Goal: Task Accomplishment & Management: Manage account settings

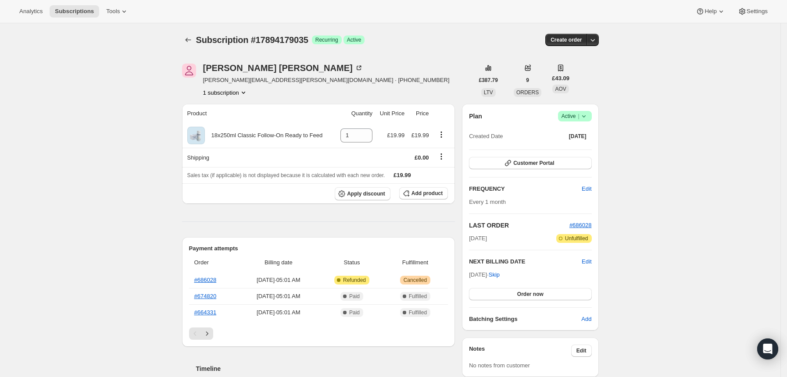
click at [588, 116] on icon at bounding box center [584, 116] width 9 height 9
click at [575, 148] on span "Cancel subscription" at bounding box center [579, 148] width 50 height 7
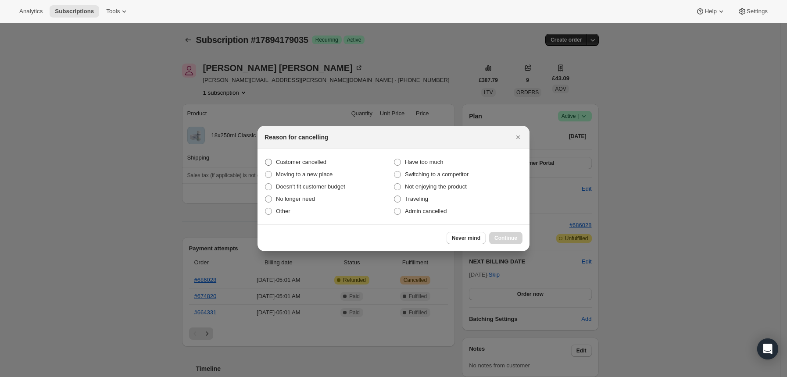
click at [303, 159] on span "Customer cancelled" at bounding box center [301, 162] width 50 height 7
click at [265, 159] on input "Customer cancelled" at bounding box center [265, 159] width 0 height 0
radio input "true"
click at [507, 236] on span "Continue" at bounding box center [506, 238] width 23 height 7
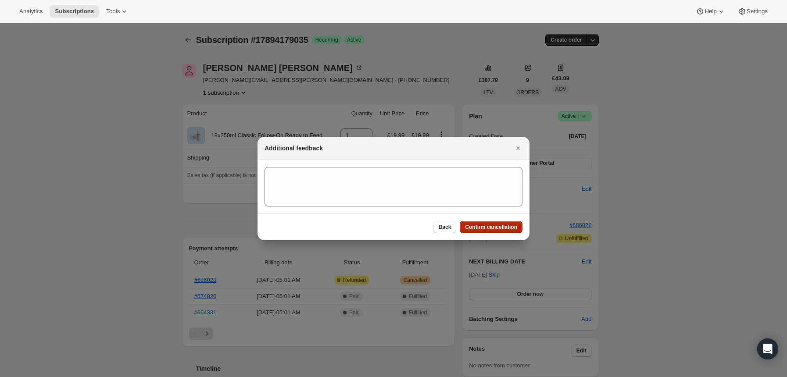
click at [483, 221] on button "Confirm cancellation" at bounding box center [491, 227] width 63 height 12
